Goal: Task Accomplishment & Management: Complete application form

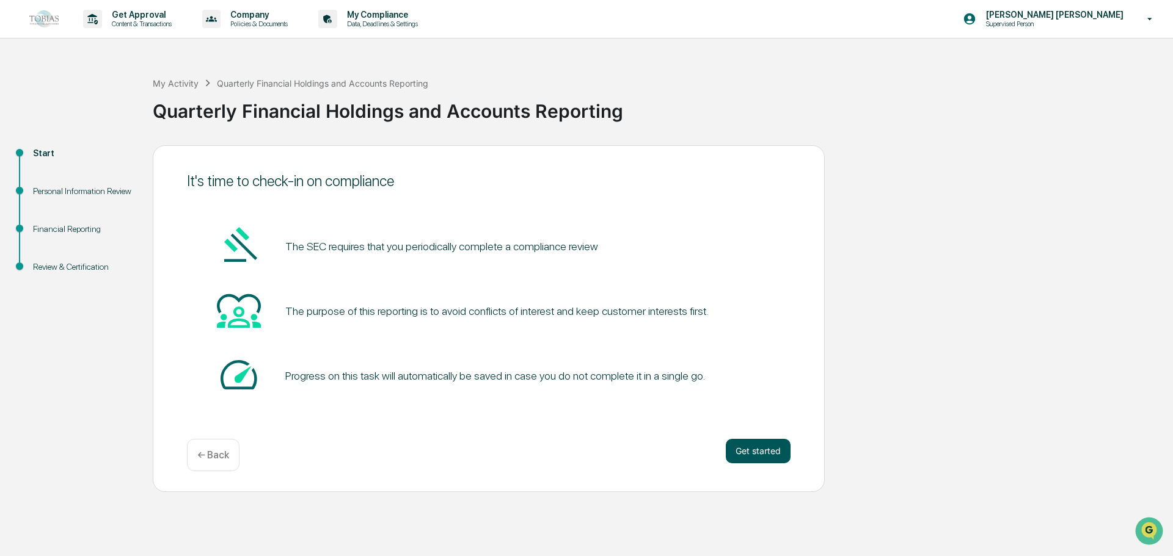
click at [762, 448] on button "Get started" at bounding box center [758, 451] width 65 height 24
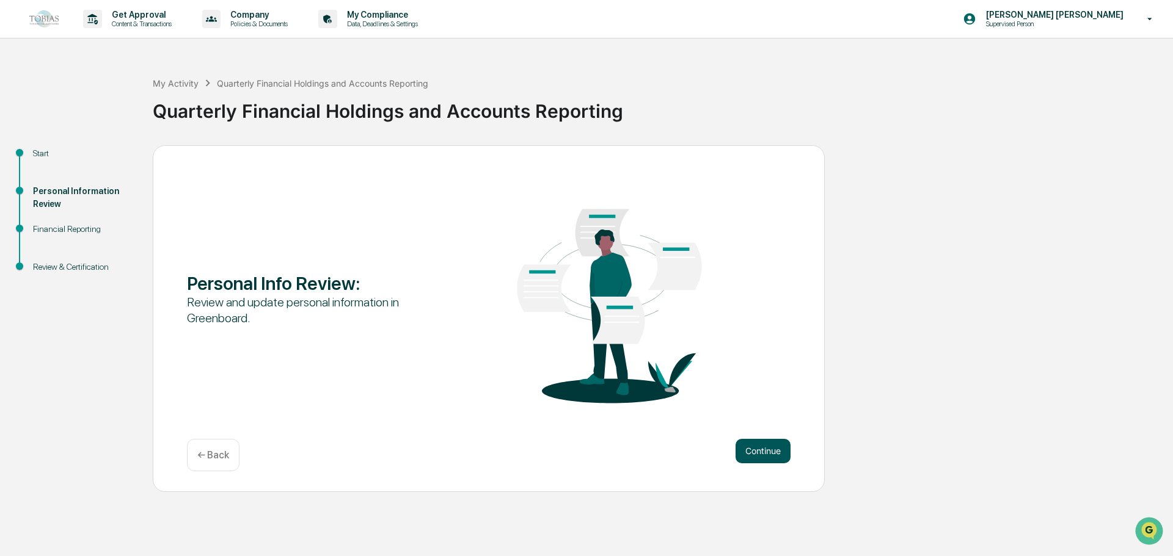
click at [774, 449] on button "Continue" at bounding box center [762, 451] width 55 height 24
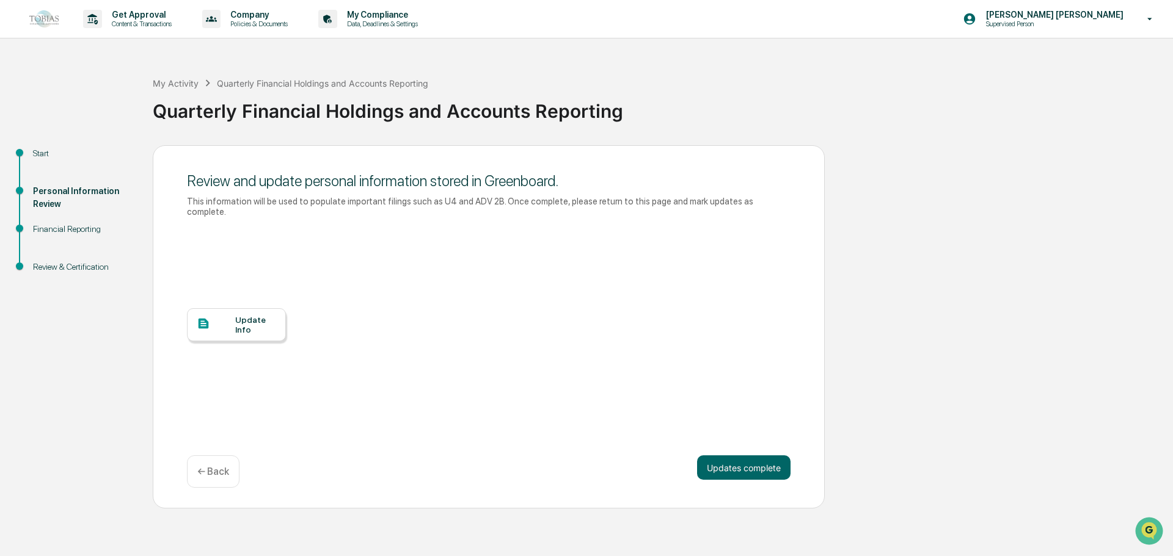
click at [231, 317] on div at bounding box center [216, 324] width 38 height 15
click at [71, 228] on div "Financial Reporting" at bounding box center [83, 229] width 100 height 13
click at [76, 267] on div "Review & Certification" at bounding box center [83, 267] width 100 height 13
click at [745, 456] on button "Updates complete" at bounding box center [743, 468] width 93 height 24
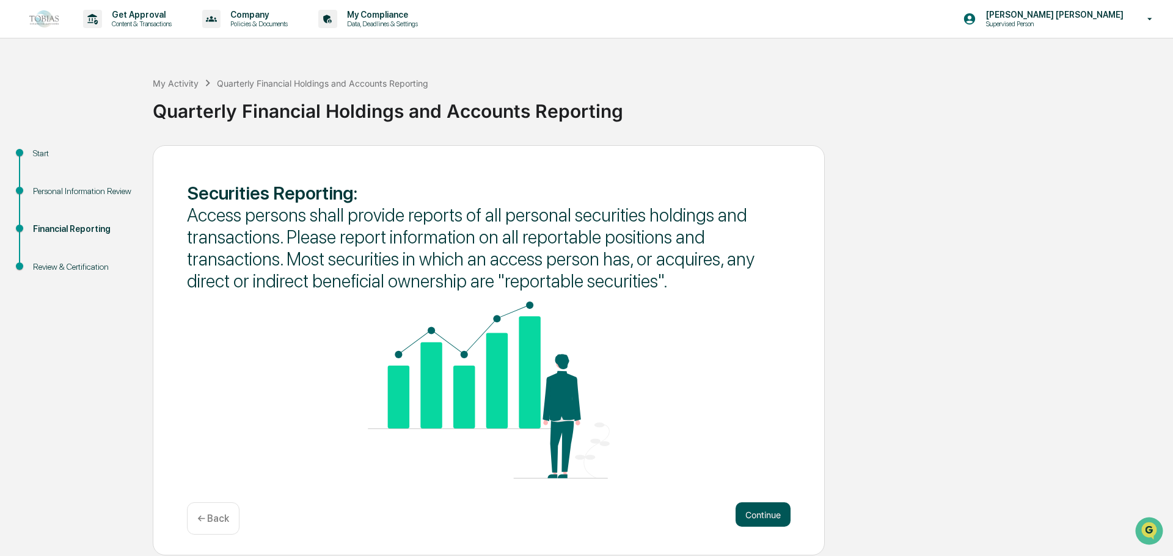
click at [757, 515] on button "Continue" at bounding box center [762, 515] width 55 height 24
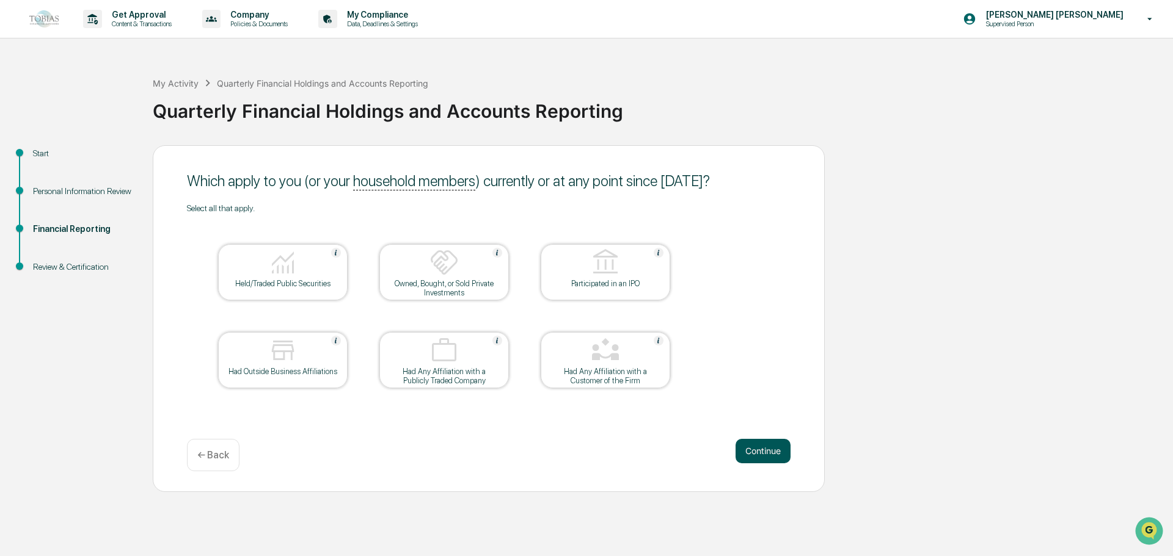
click at [752, 452] on button "Continue" at bounding box center [762, 451] width 55 height 24
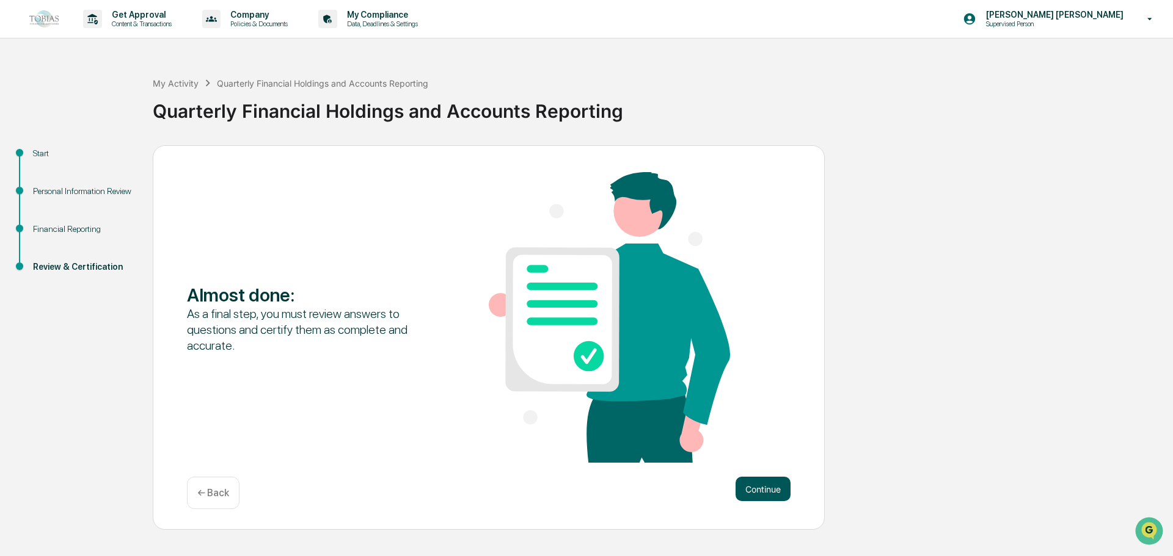
click at [760, 484] on button "Continue" at bounding box center [762, 489] width 55 height 24
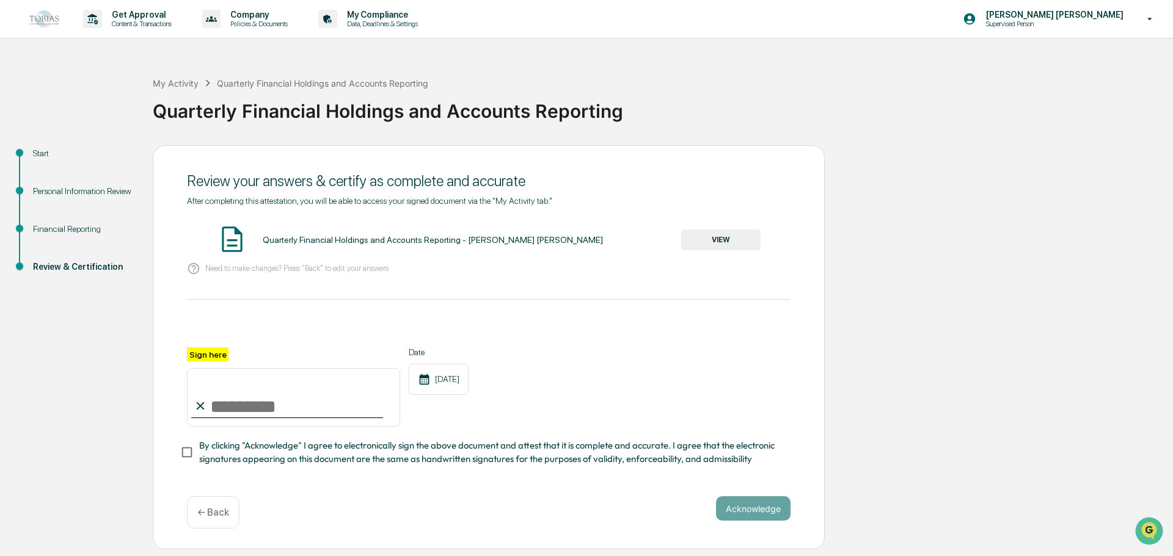
click at [246, 397] on input "Sign here" at bounding box center [293, 397] width 213 height 59
type input "**********"
click at [757, 512] on button "Acknowledge" at bounding box center [753, 509] width 75 height 24
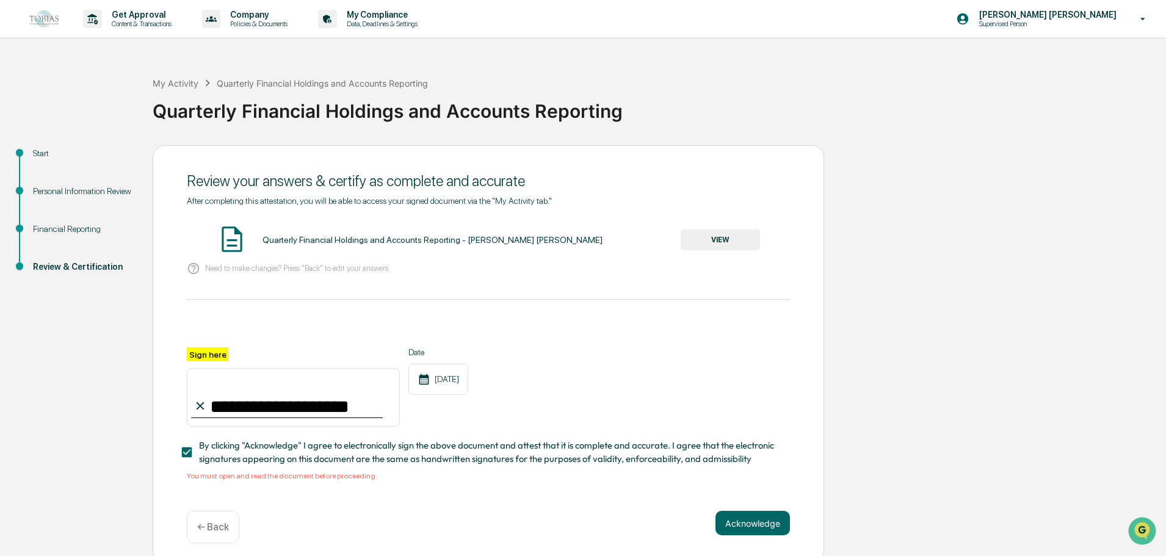
click at [699, 244] on button "VIEW" at bounding box center [720, 240] width 79 height 21
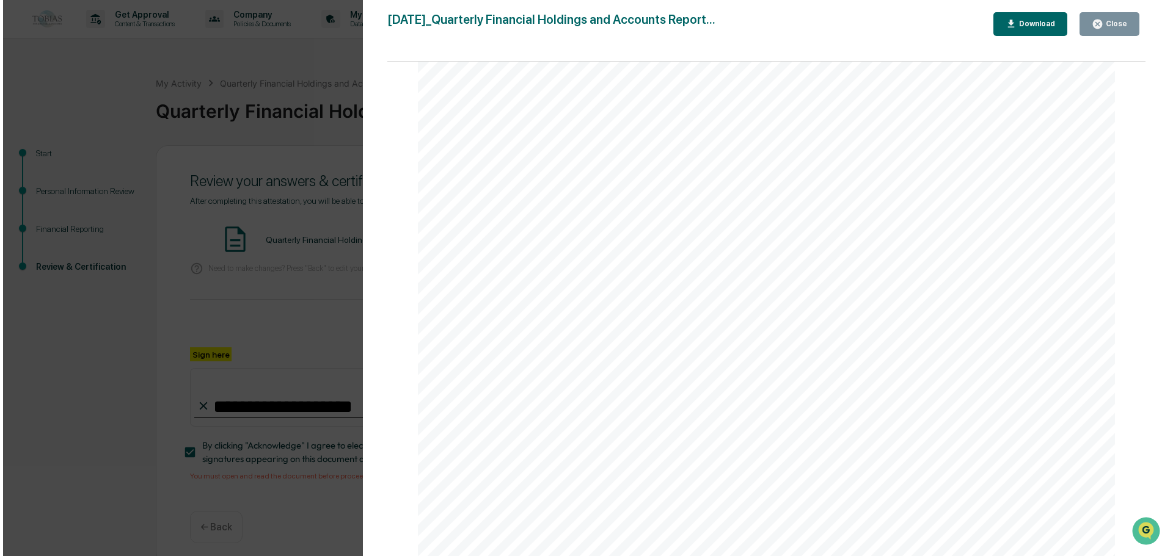
scroll to position [1545, 0]
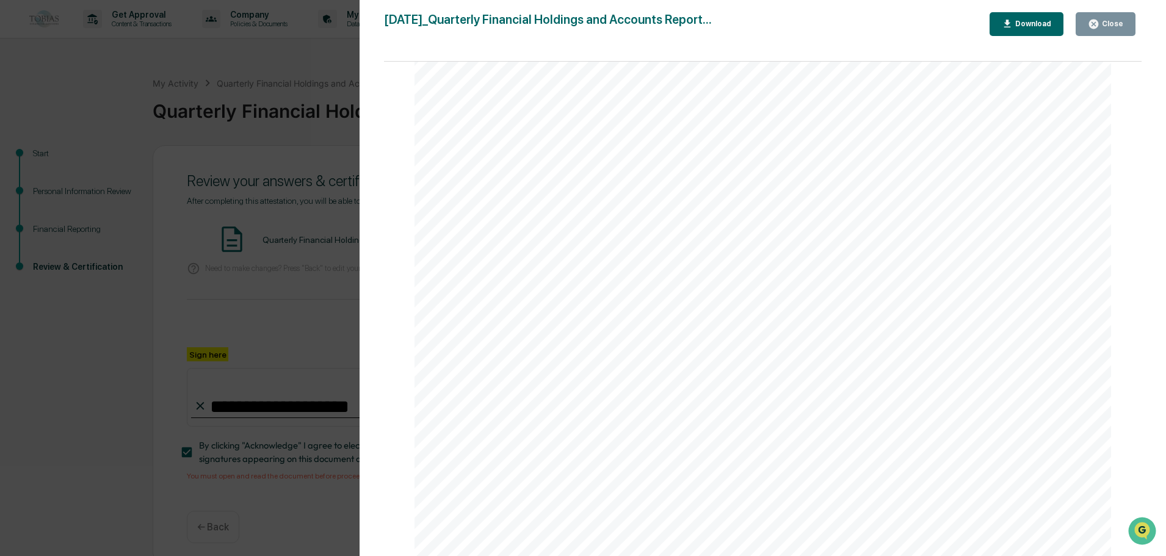
click at [1125, 30] on button "Close" at bounding box center [1106, 24] width 60 height 24
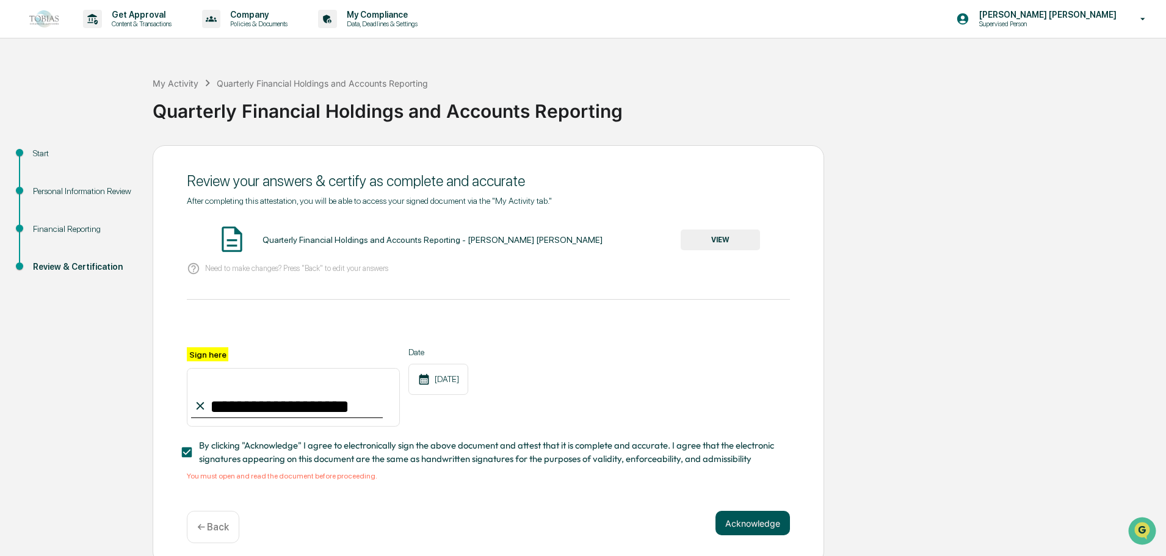
click at [733, 529] on button "Acknowledge" at bounding box center [753, 523] width 75 height 24
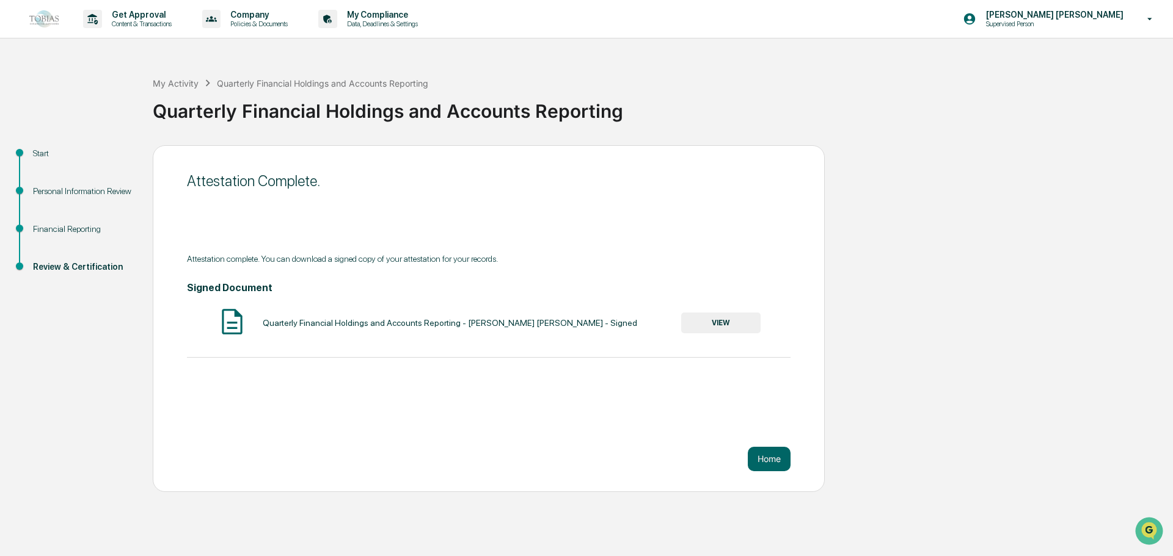
click at [729, 315] on div "Signed Document Quarterly Financial Holdings and Accounts Reporting - Shakira L…" at bounding box center [488, 310] width 603 height 57
click at [724, 324] on button "VIEW" at bounding box center [720, 323] width 79 height 21
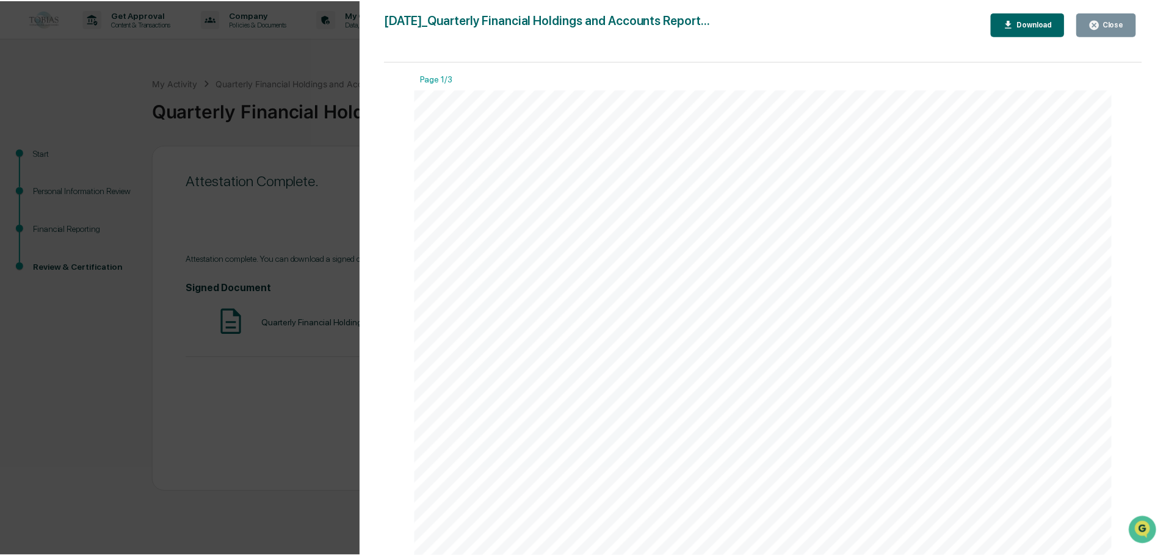
scroll to position [305, 0]
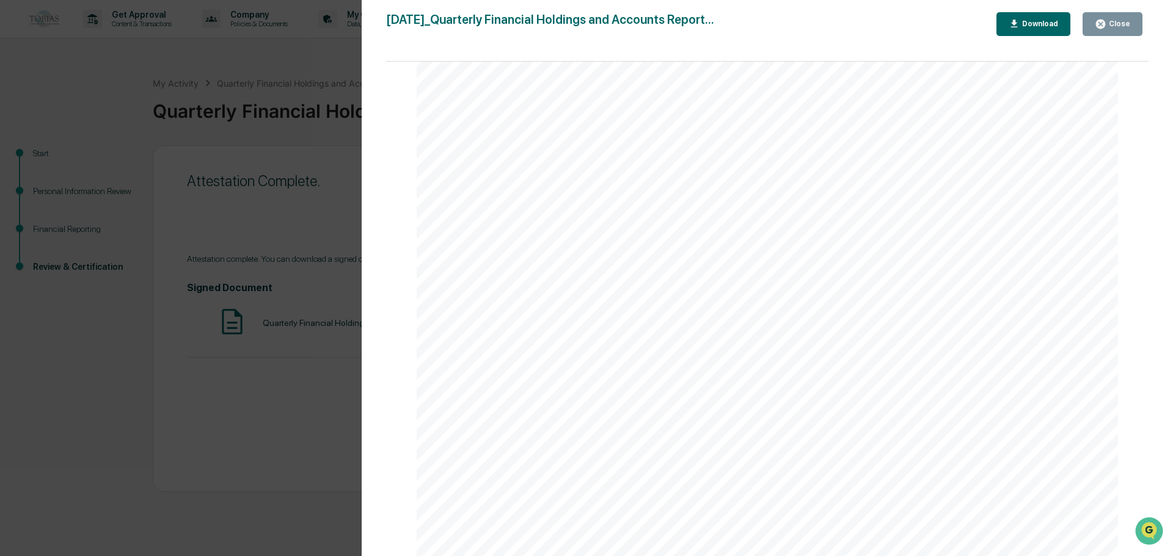
click at [1126, 20] on div "Close" at bounding box center [1118, 24] width 24 height 9
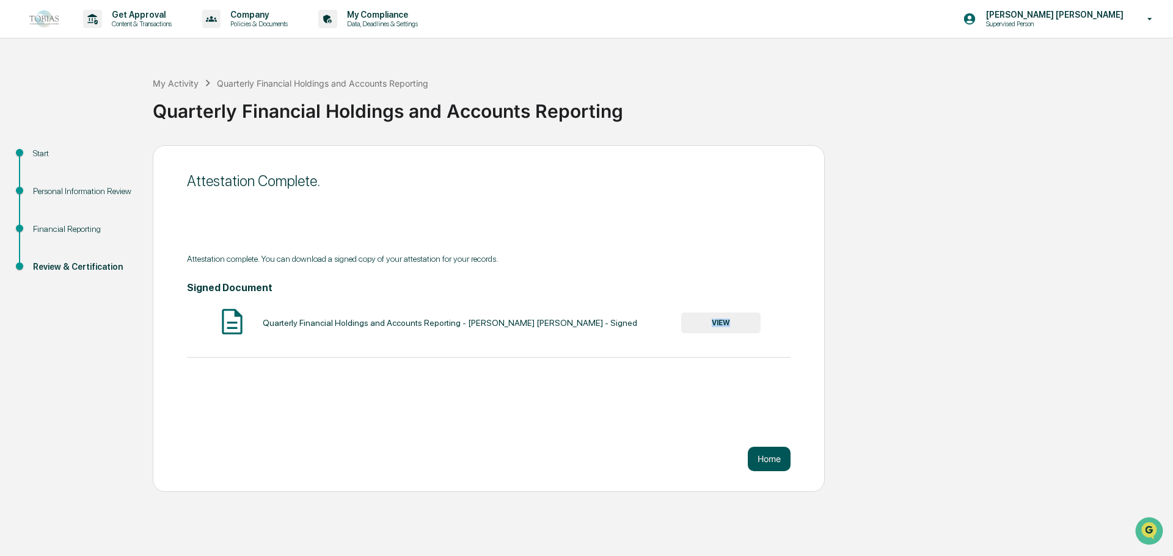
click at [764, 449] on button "Home" at bounding box center [769, 459] width 43 height 24
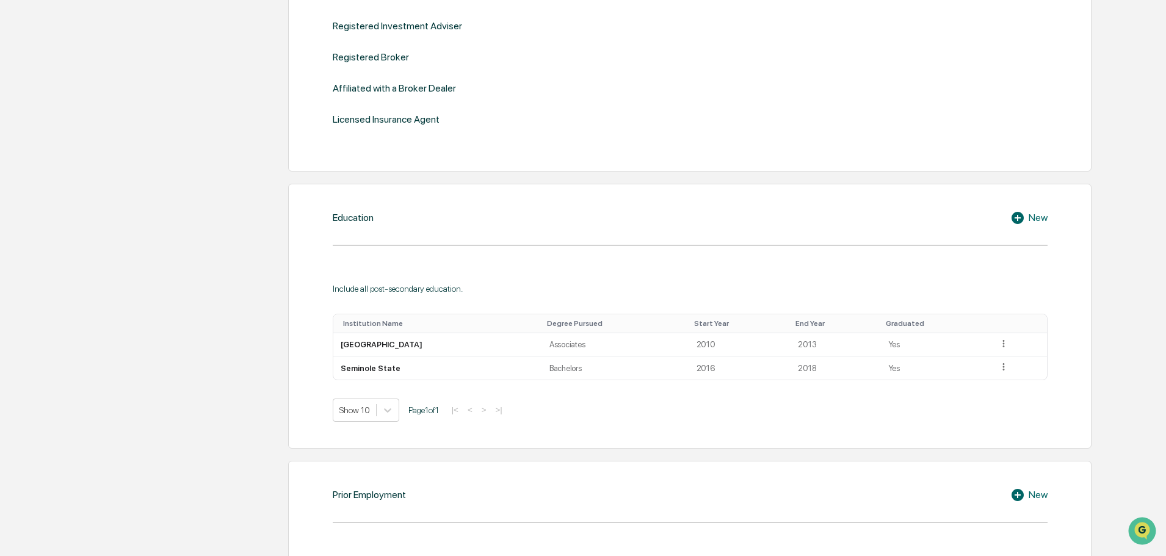
scroll to position [672, 0]
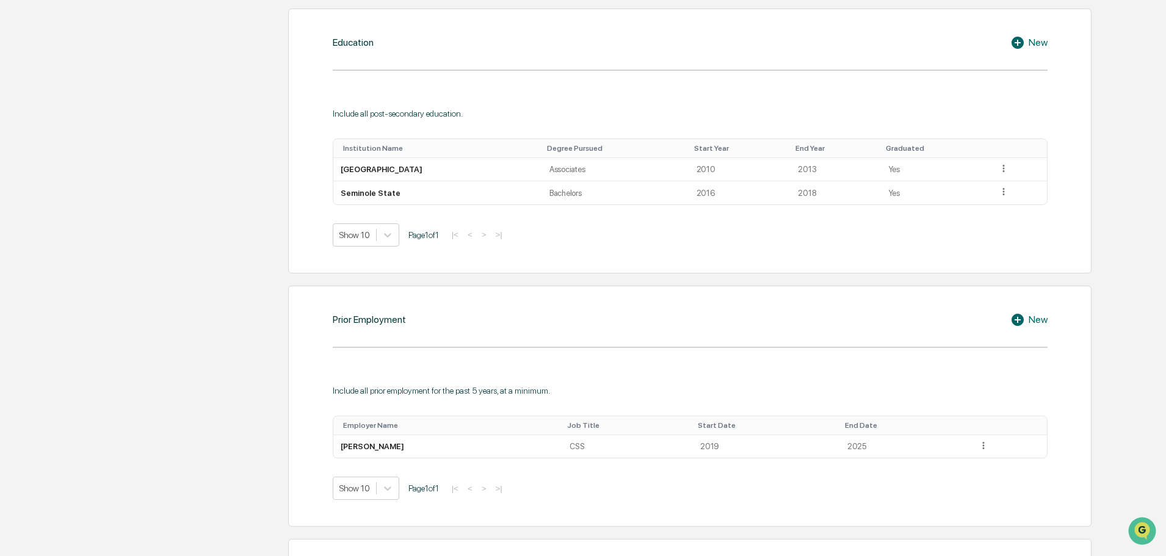
drag, startPoint x: 822, startPoint y: 370, endPoint x: 596, endPoint y: 322, distance: 231.1
click at [583, 321] on div "Prior Employment New Include all prior employment for the past 5 years, at a mi…" at bounding box center [690, 406] width 804 height 241
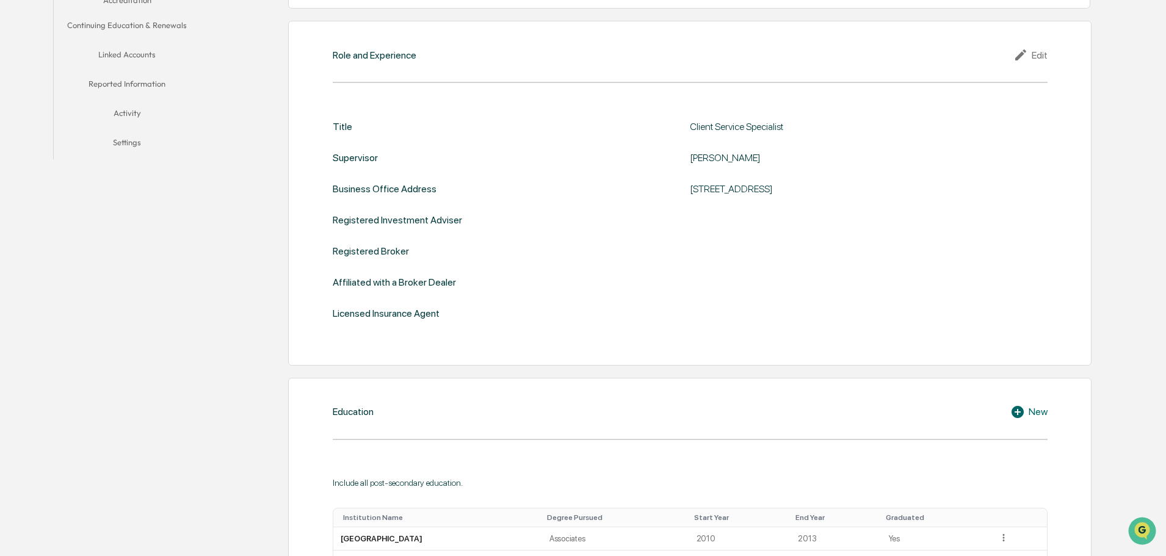
scroll to position [0, 0]
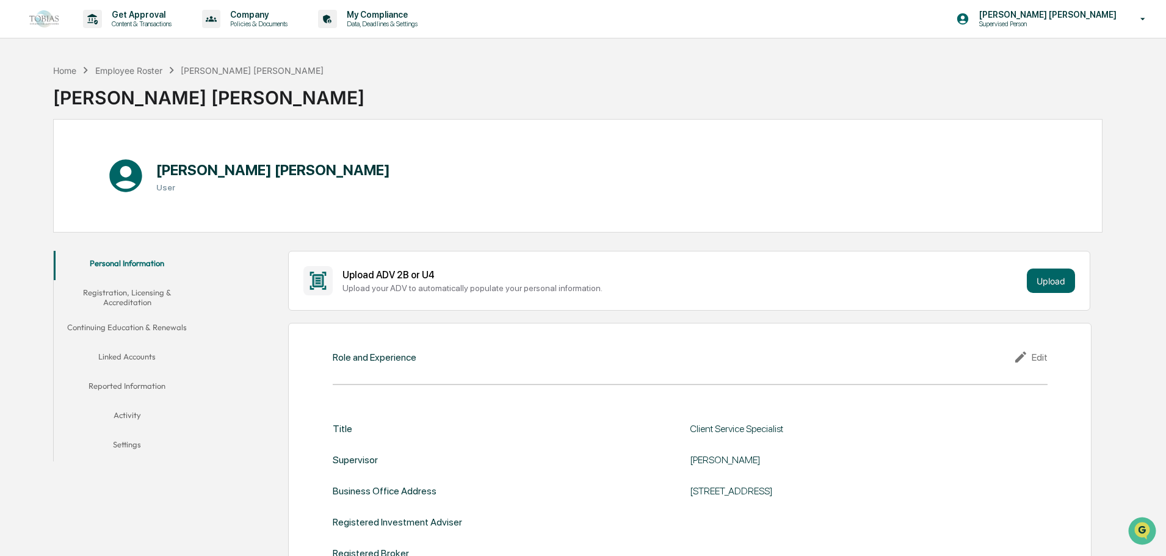
click at [115, 303] on button "Registration, Licensing & Accreditation" at bounding box center [127, 297] width 147 height 35
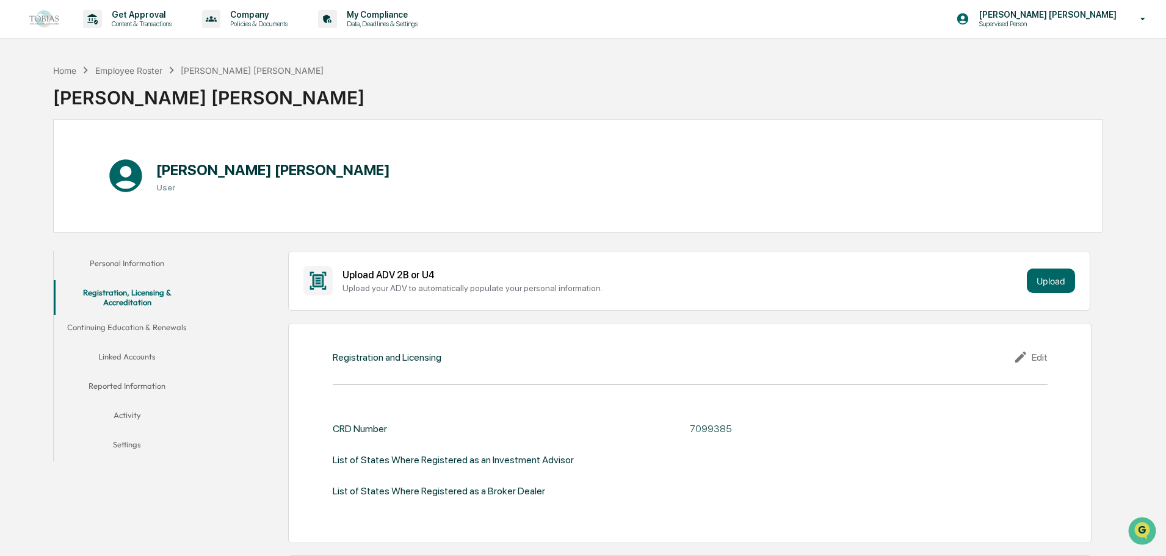
click at [103, 326] on button "Continuing Education & Renewals" at bounding box center [127, 329] width 147 height 29
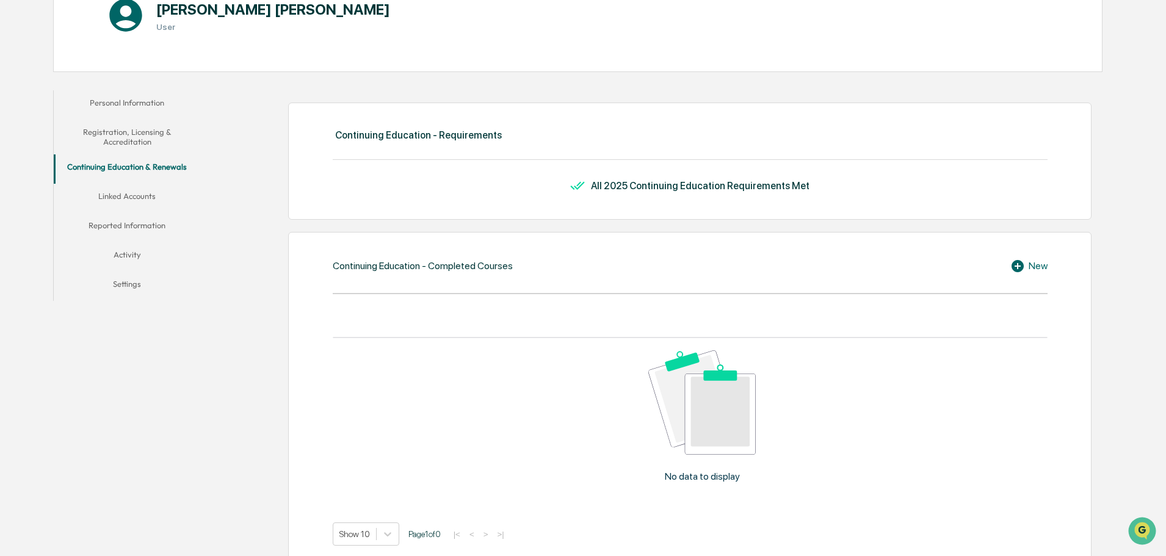
scroll to position [139, 0]
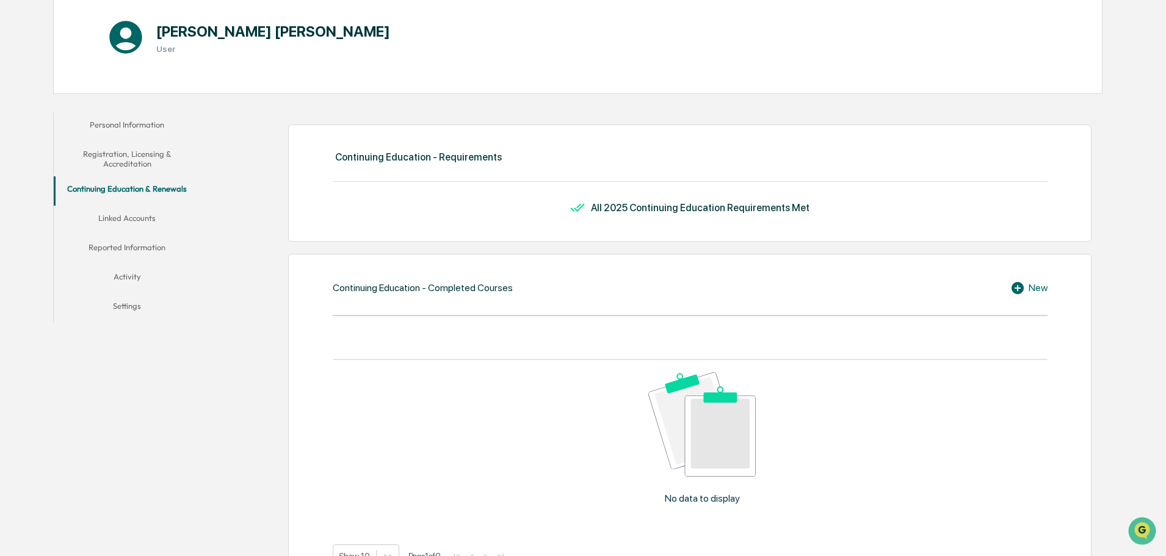
click at [147, 226] on button "Linked Accounts" at bounding box center [127, 220] width 147 height 29
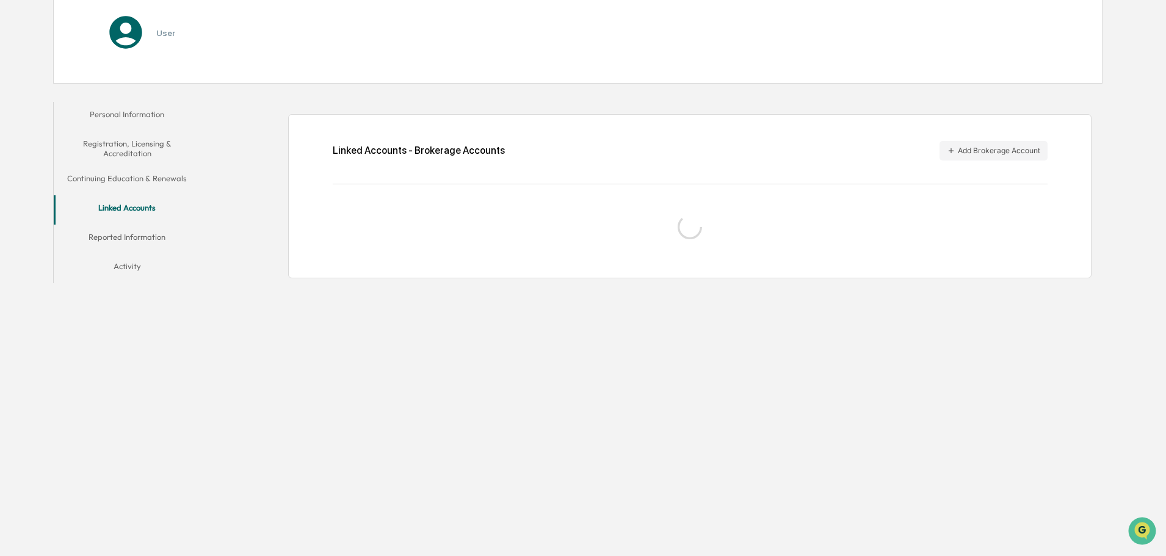
scroll to position [58, 0]
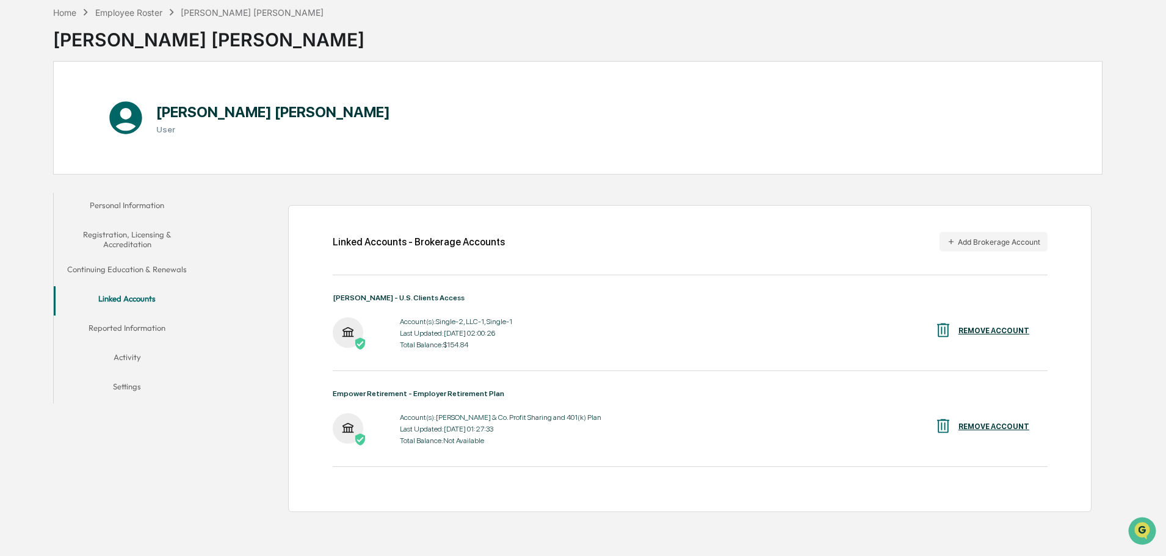
click at [989, 427] on div "REMOVE ACCOUNT" at bounding box center [994, 427] width 71 height 9
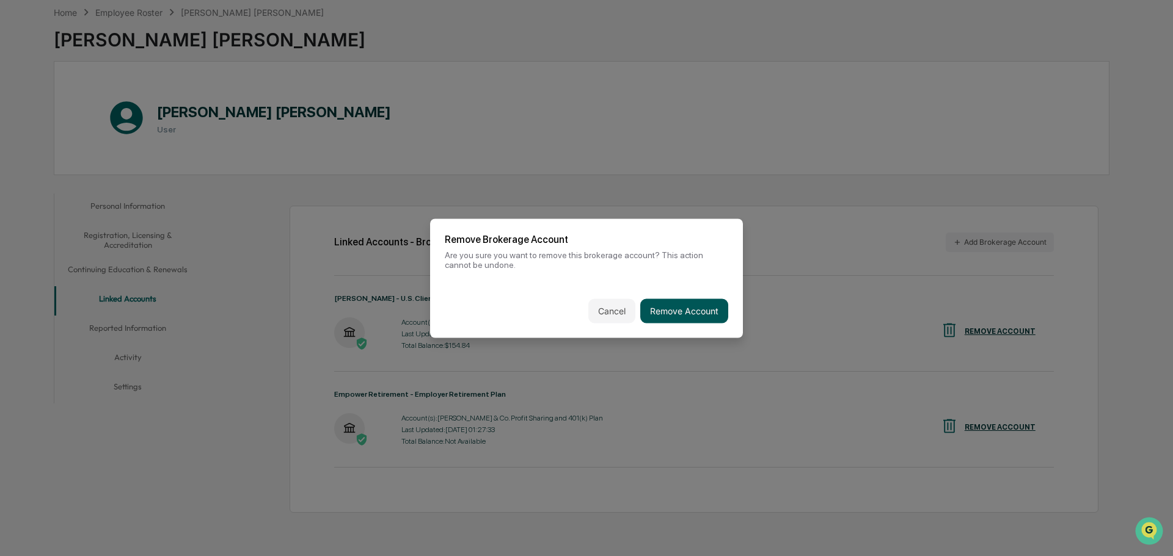
click at [699, 316] on button "Remove Account" at bounding box center [684, 311] width 88 height 24
click at [699, 315] on button "Remove Account" at bounding box center [684, 311] width 88 height 24
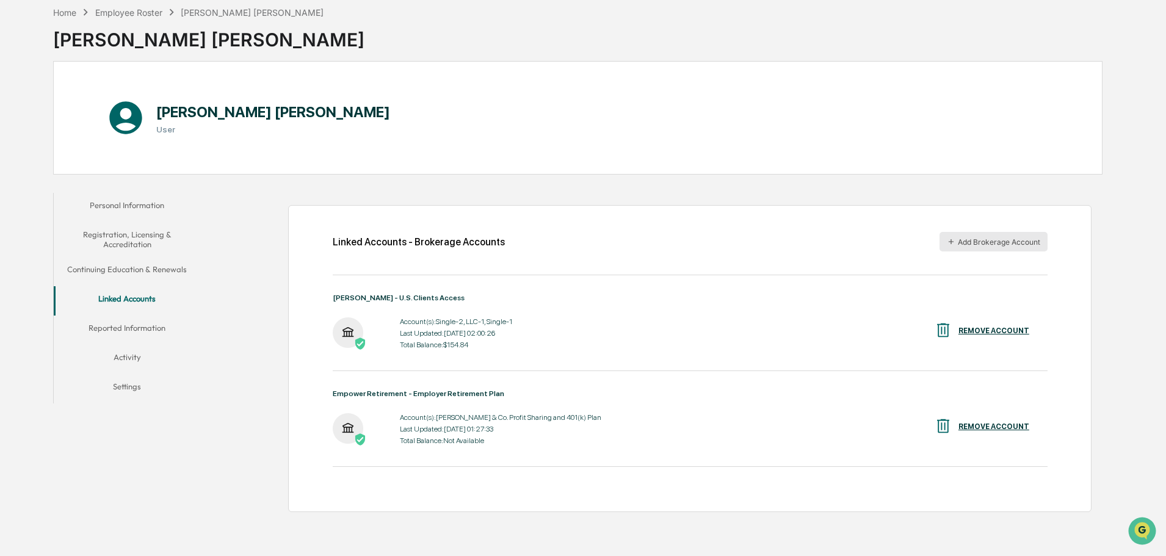
click at [1014, 241] on button "Add Brokerage Account" at bounding box center [994, 242] width 108 height 20
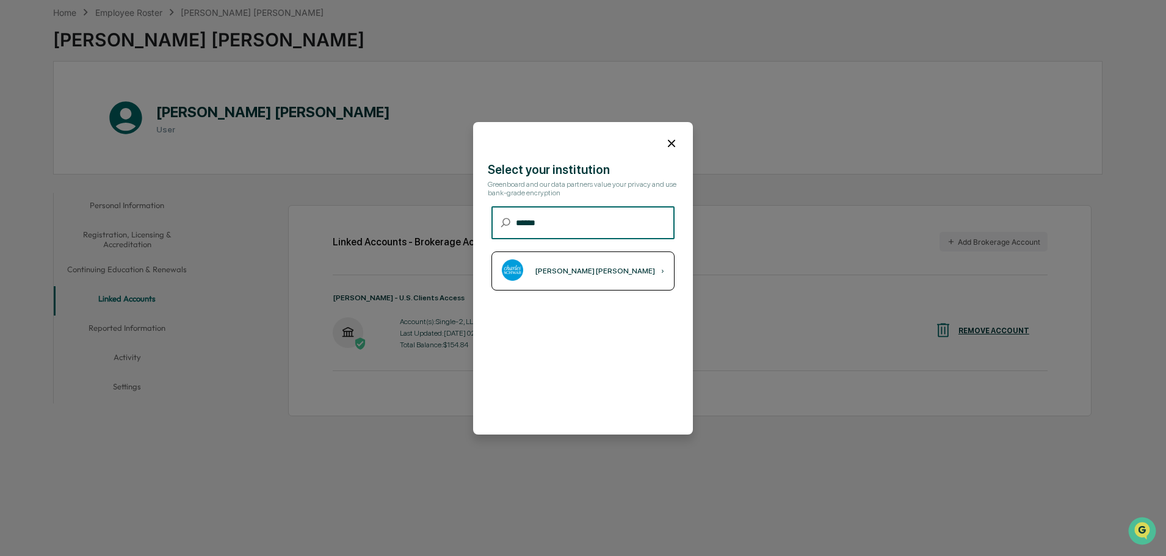
type input "******"
click at [546, 274] on div "[PERSON_NAME] [PERSON_NAME]" at bounding box center [596, 271] width 120 height 9
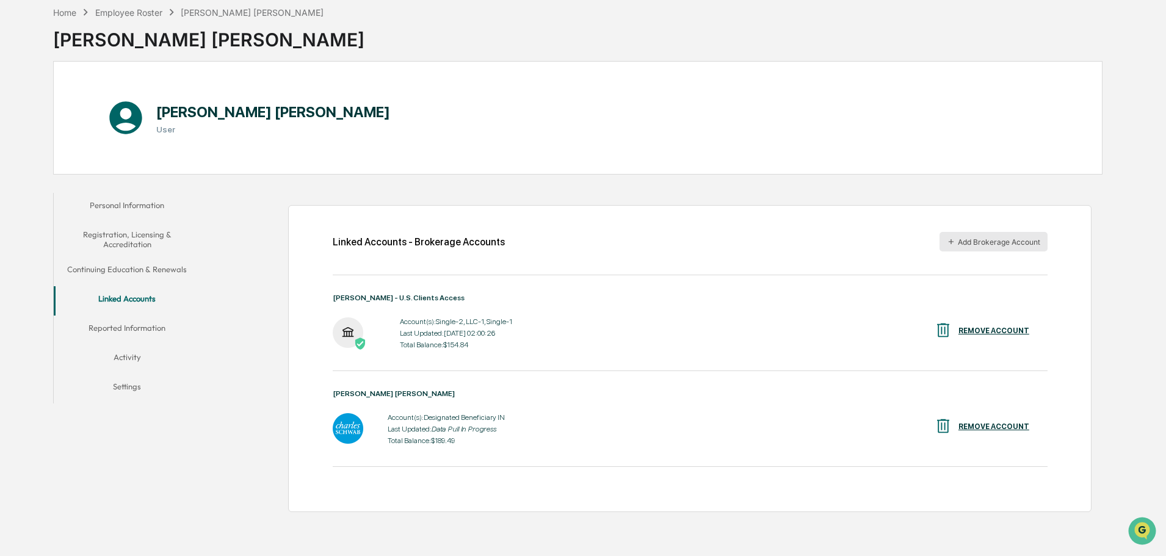
click at [1017, 246] on button "Add Brokerage Account" at bounding box center [994, 242] width 108 height 20
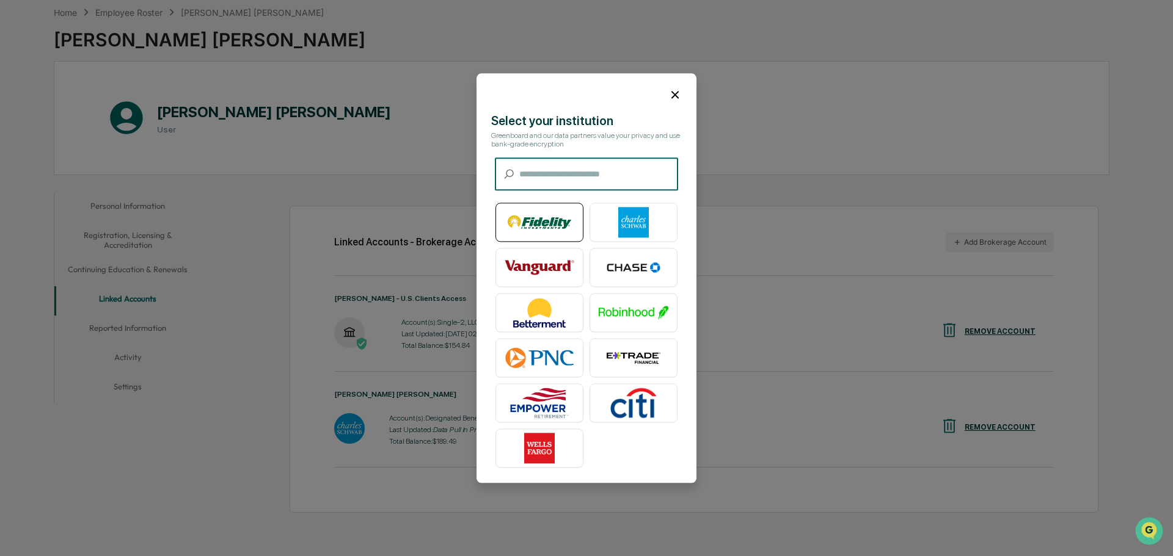
click at [536, 207] on img at bounding box center [539, 222] width 70 height 31
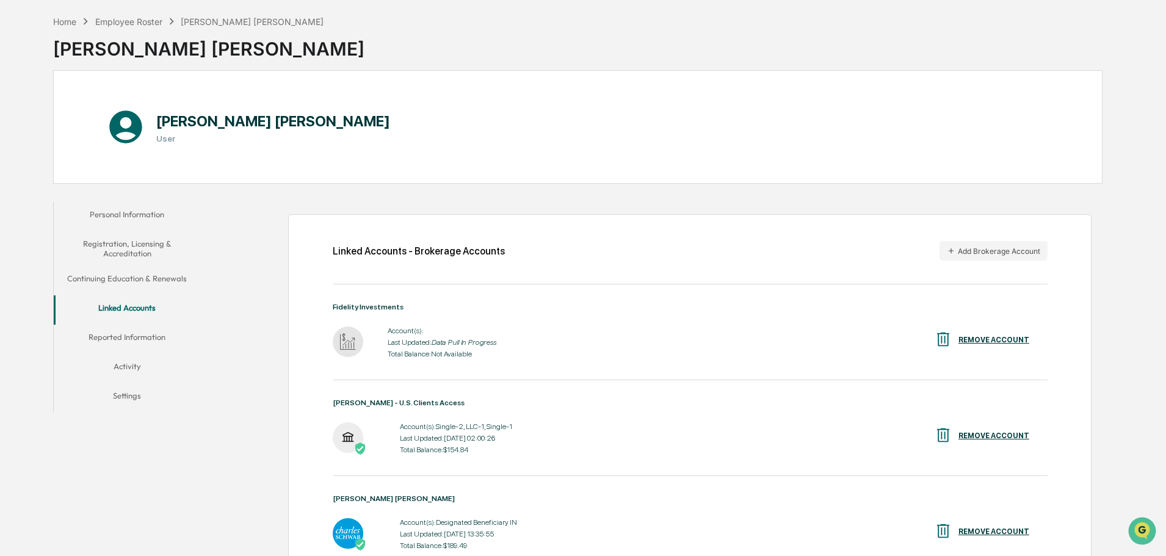
scroll to position [116, 0]
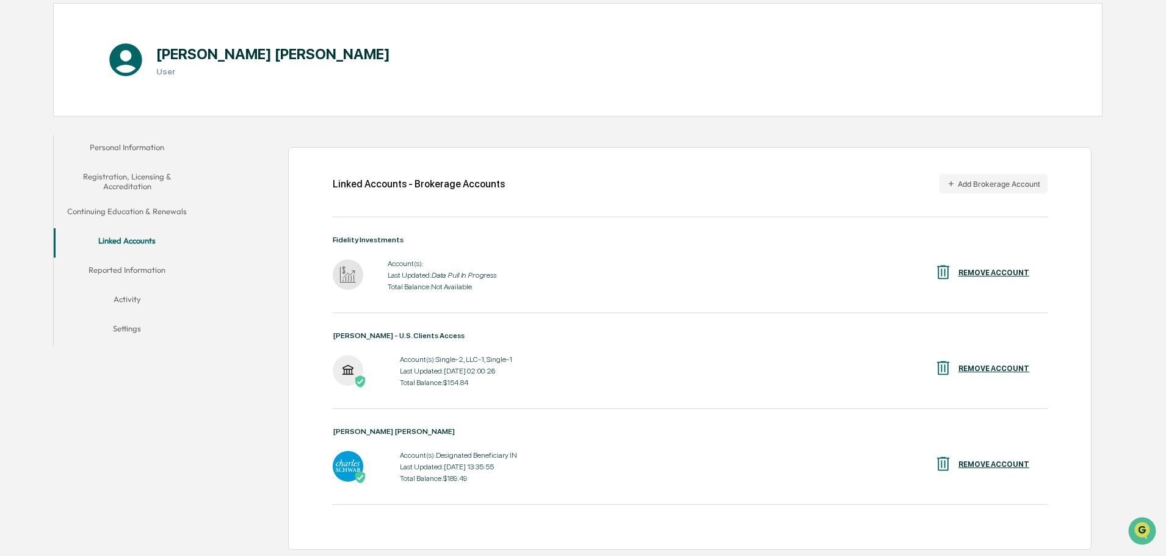
click at [128, 265] on button "Reported Information" at bounding box center [127, 272] width 147 height 29
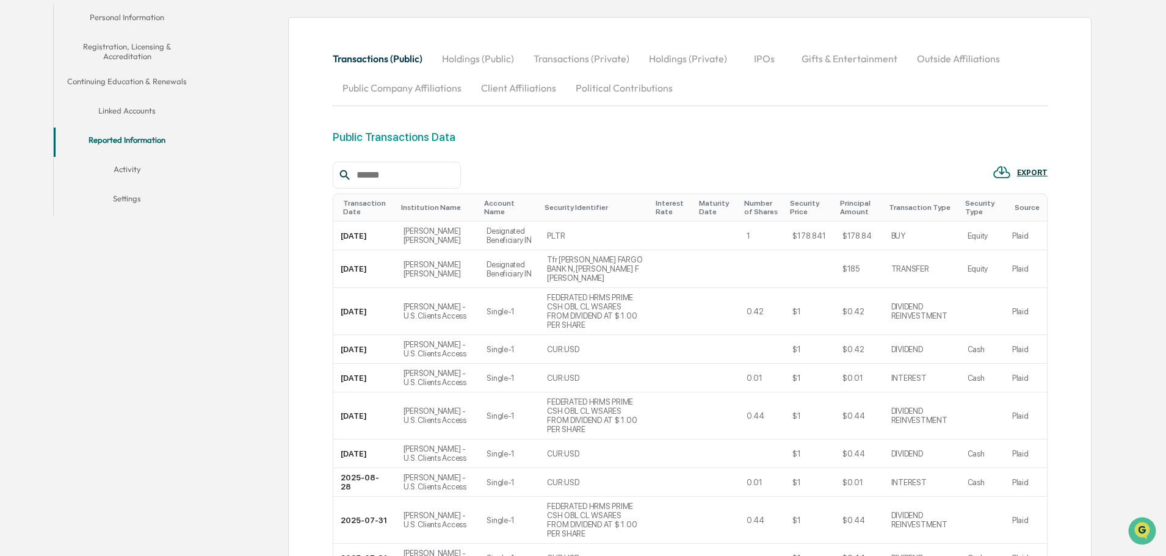
scroll to position [51, 0]
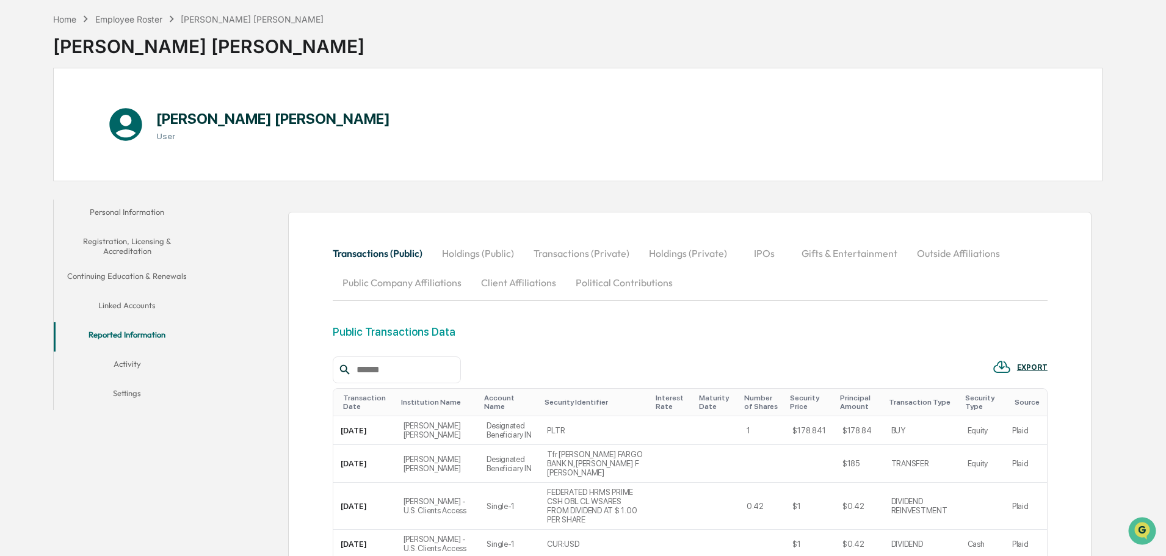
click at [123, 360] on button "Activity" at bounding box center [127, 366] width 147 height 29
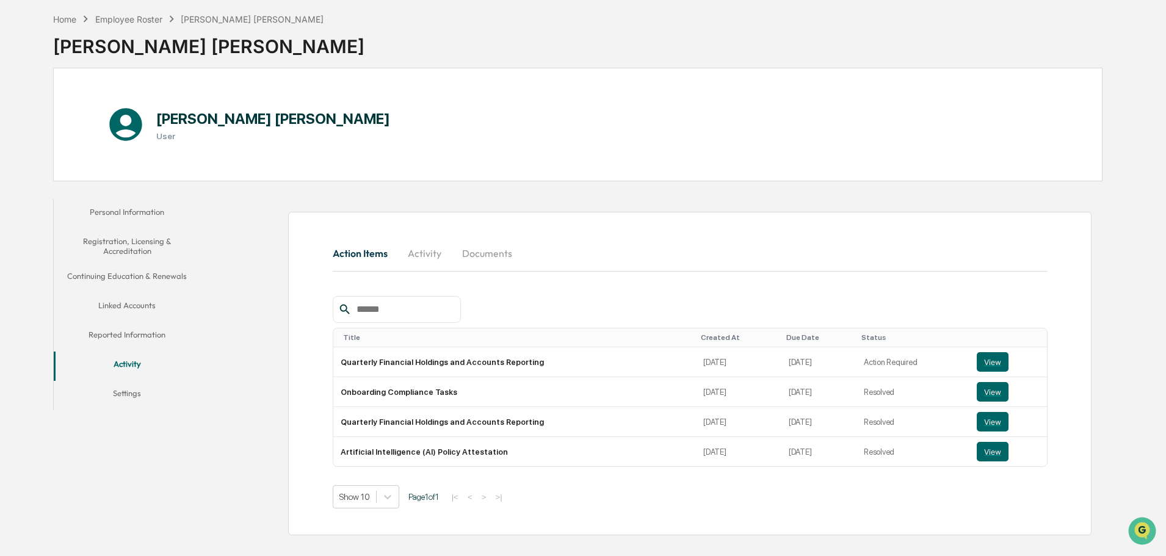
click at [134, 209] on button "Personal Information" at bounding box center [127, 214] width 147 height 29
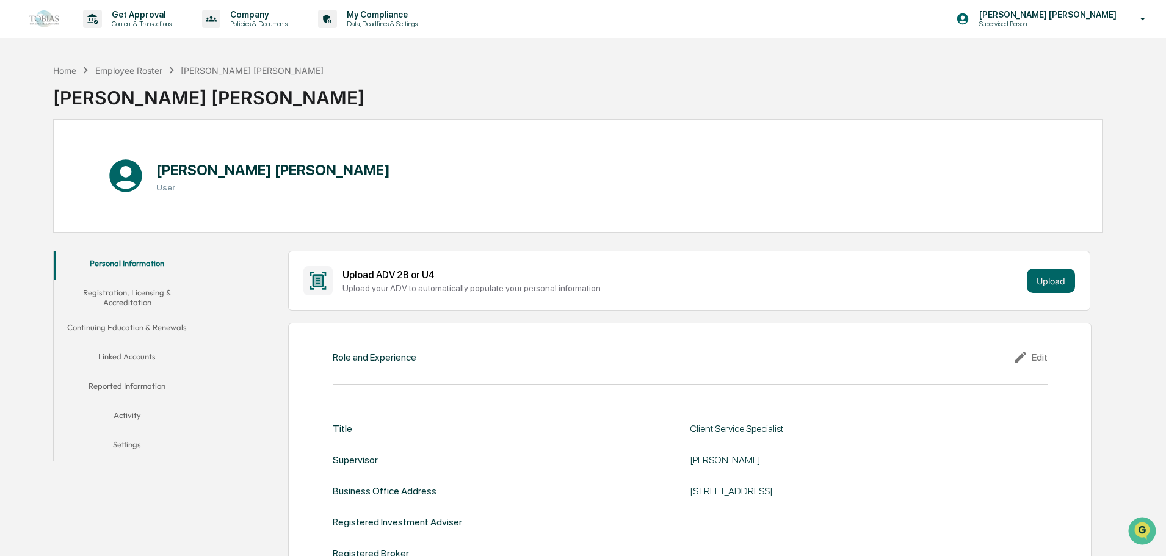
click at [234, 172] on h1 "[PERSON_NAME] [PERSON_NAME]" at bounding box center [273, 170] width 234 height 18
click at [125, 68] on div "Employee Roster" at bounding box center [128, 70] width 67 height 10
click at [142, 409] on button "Activity" at bounding box center [127, 417] width 147 height 29
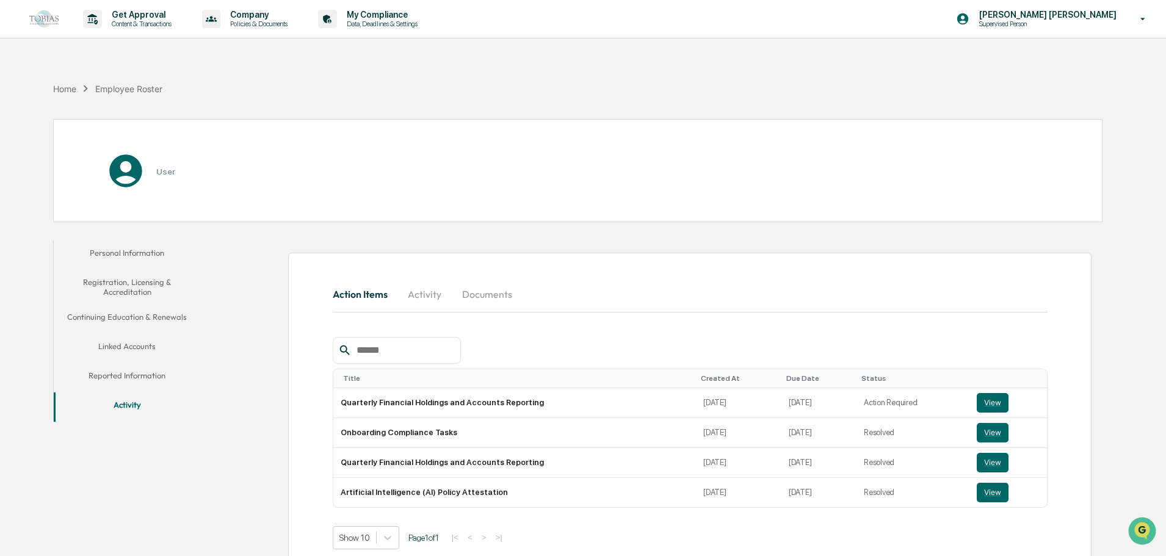
click at [151, 375] on button "Reported Information" at bounding box center [127, 377] width 147 height 29
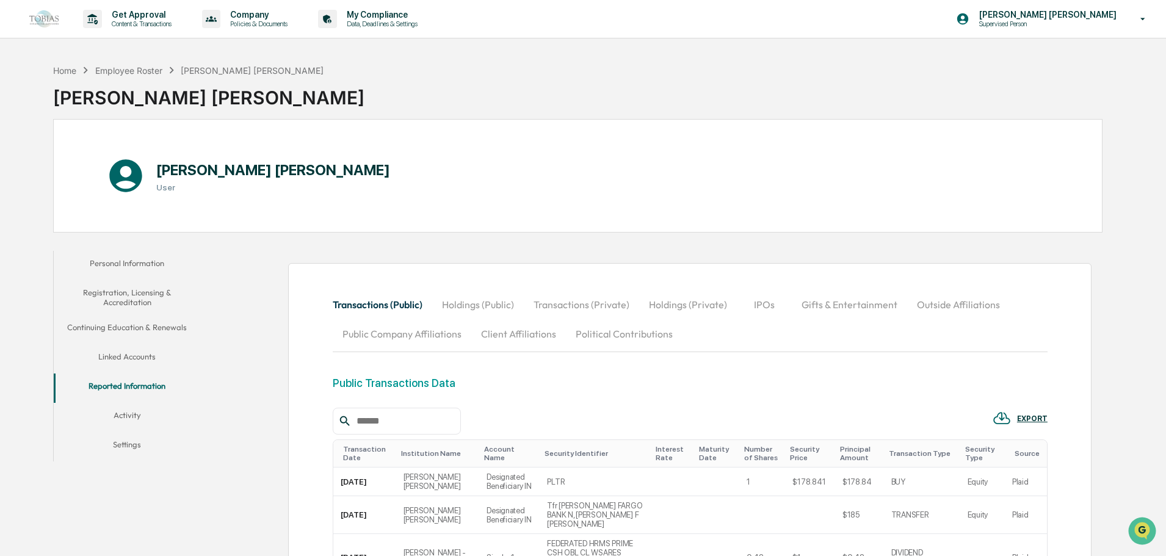
click at [128, 365] on button "Linked Accounts" at bounding box center [127, 358] width 147 height 29
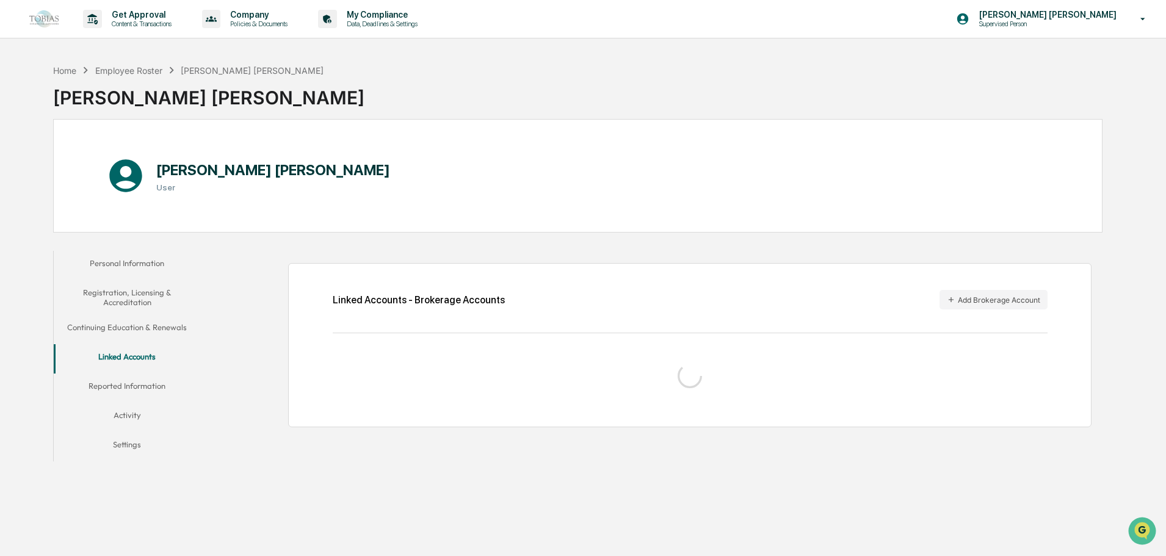
click at [149, 294] on button "Registration, Licensing & Accreditation" at bounding box center [127, 297] width 147 height 35
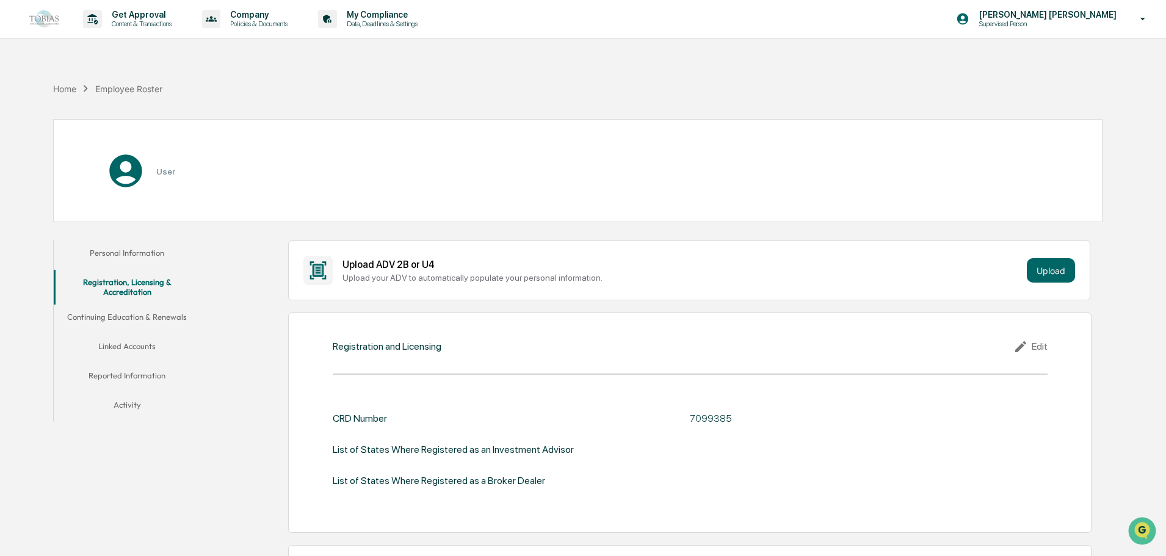
click at [122, 253] on button "Personal Information" at bounding box center [127, 255] width 147 height 29
